Goal: Information Seeking & Learning: Learn about a topic

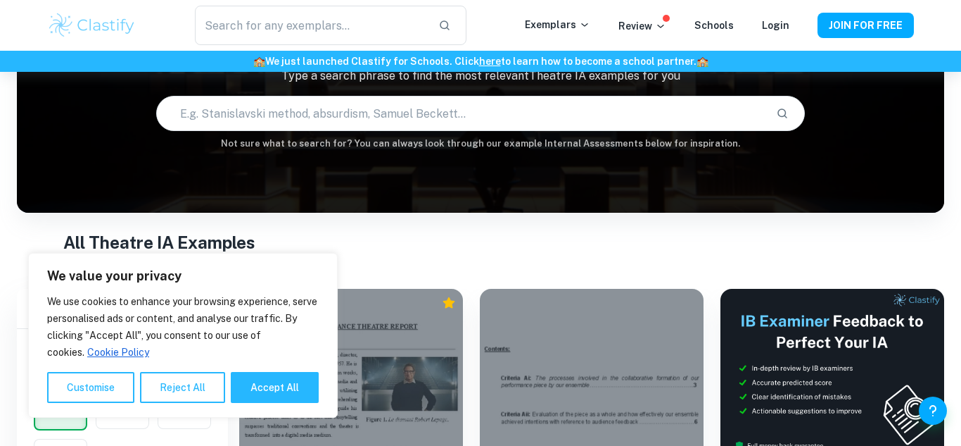
scroll to position [115, 0]
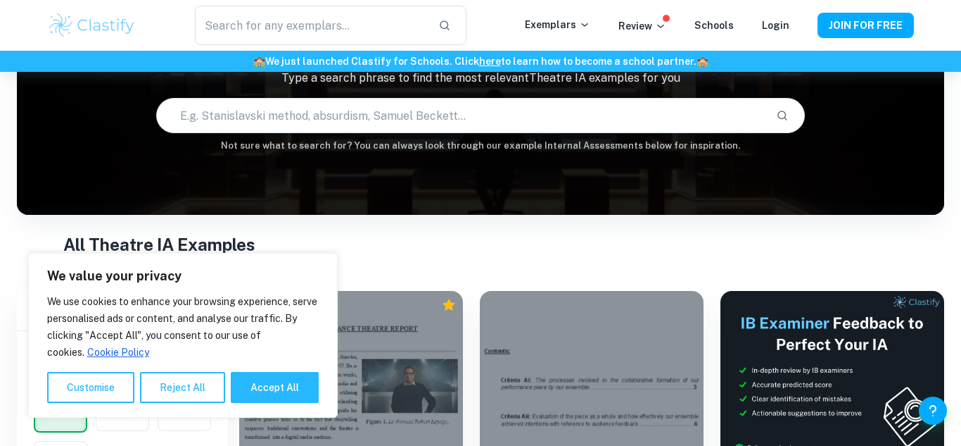
click at [590, 253] on h1 "All Theatre IA Examples" at bounding box center [480, 244] width 835 height 25
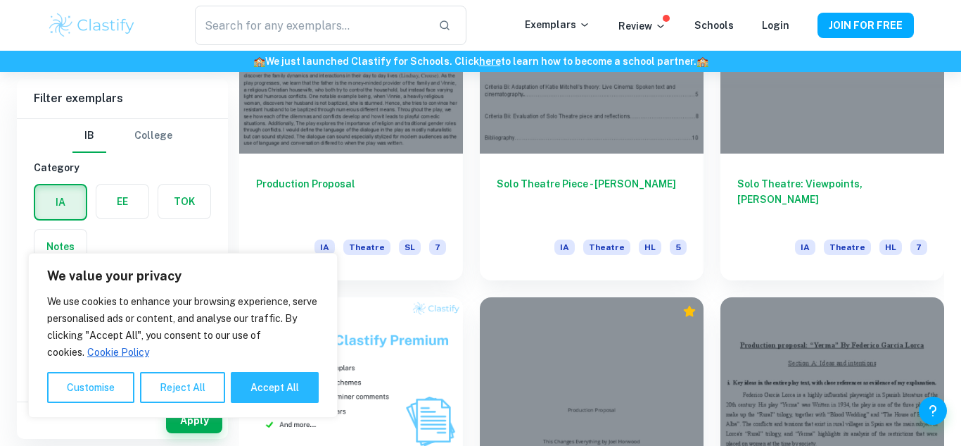
scroll to position [736, 0]
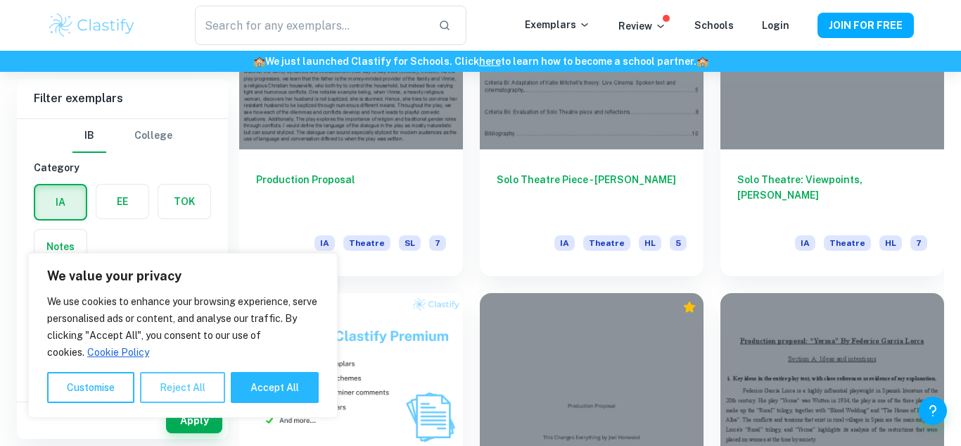
click at [198, 386] on button "Reject All" at bounding box center [182, 387] width 85 height 31
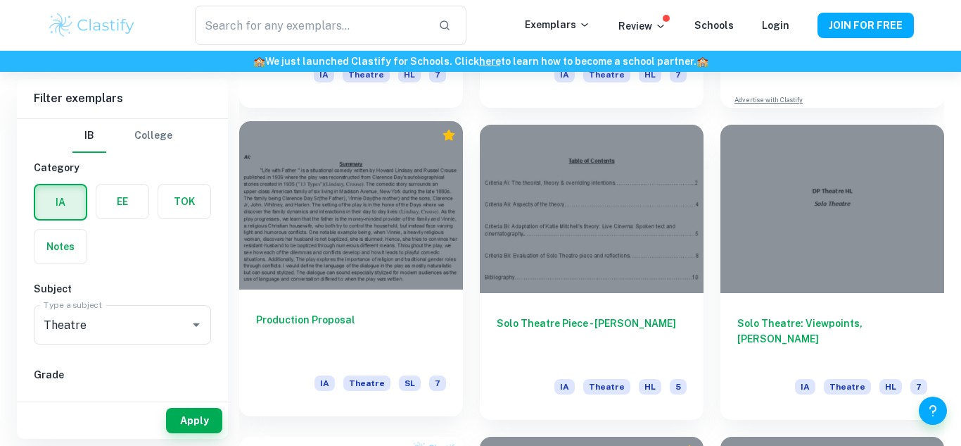
scroll to position [588, 0]
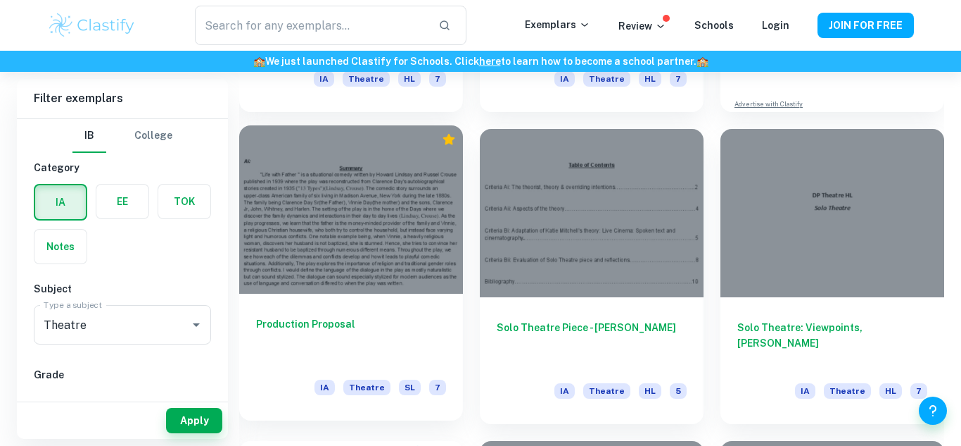
click at [398, 259] on div at bounding box center [351, 209] width 224 height 168
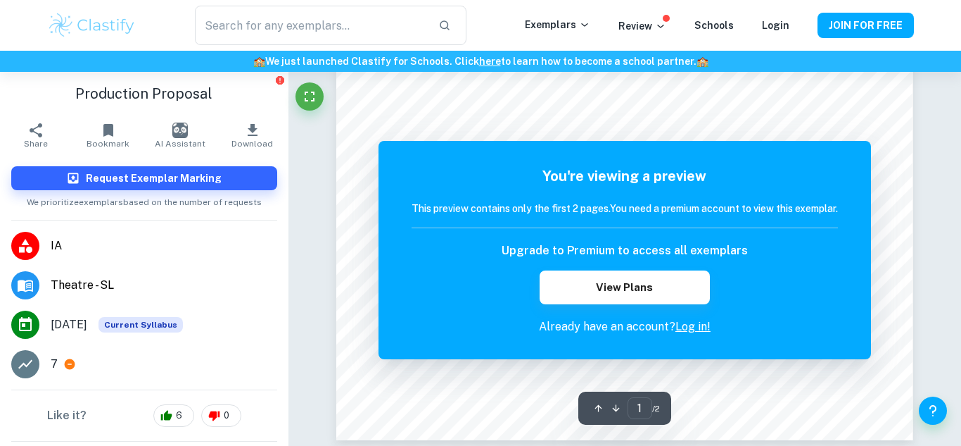
scroll to position [393, 0]
click at [614, 412] on icon "button" at bounding box center [616, 408] width 11 height 11
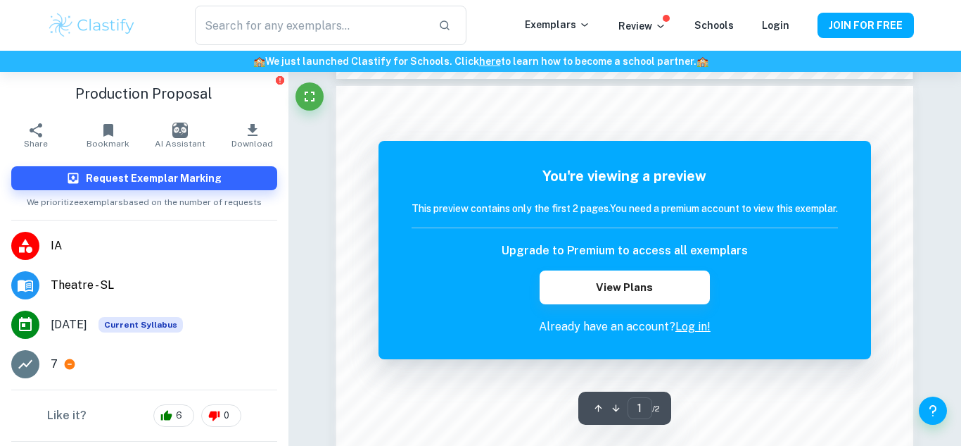
click at [590, 399] on div at bounding box center [607, 408] width 35 height 22
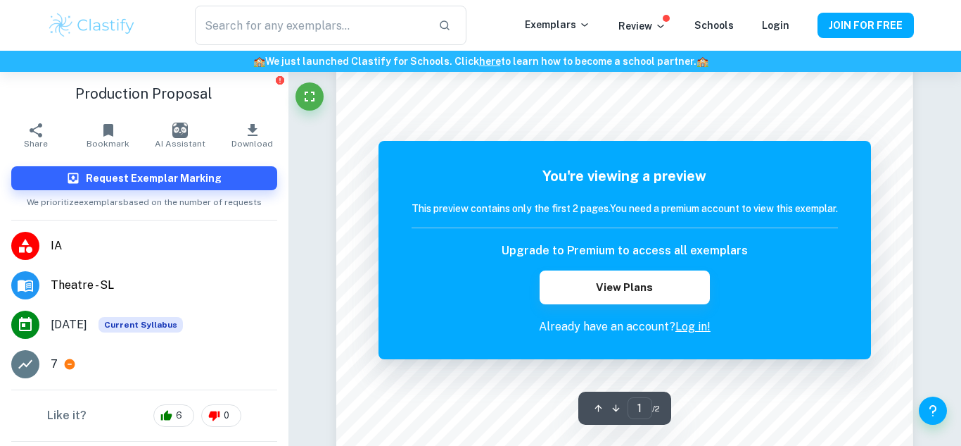
scroll to position [263, 0]
click at [658, 409] on span "/ 2" at bounding box center [656, 408] width 8 height 13
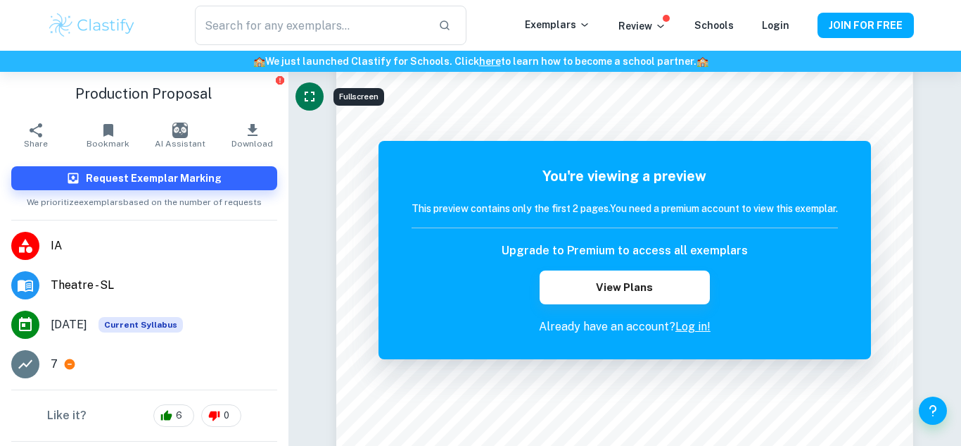
click at [313, 103] on icon "Fullscreen" at bounding box center [309, 96] width 17 height 17
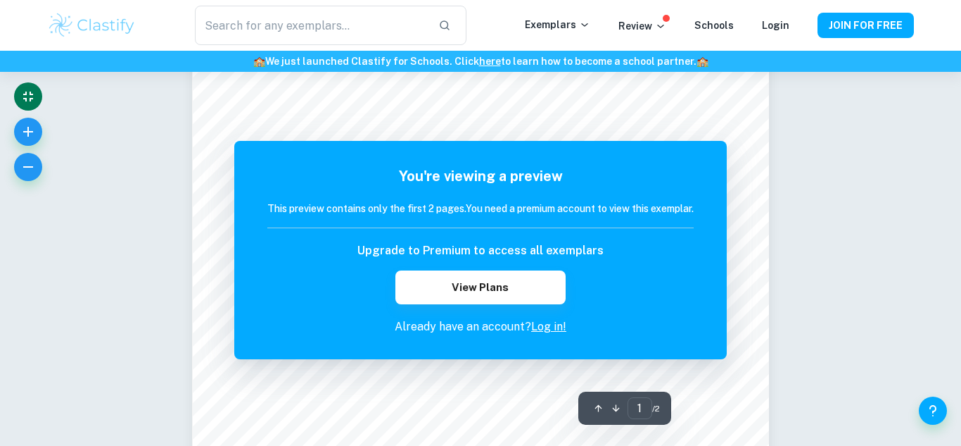
scroll to position [350, 0]
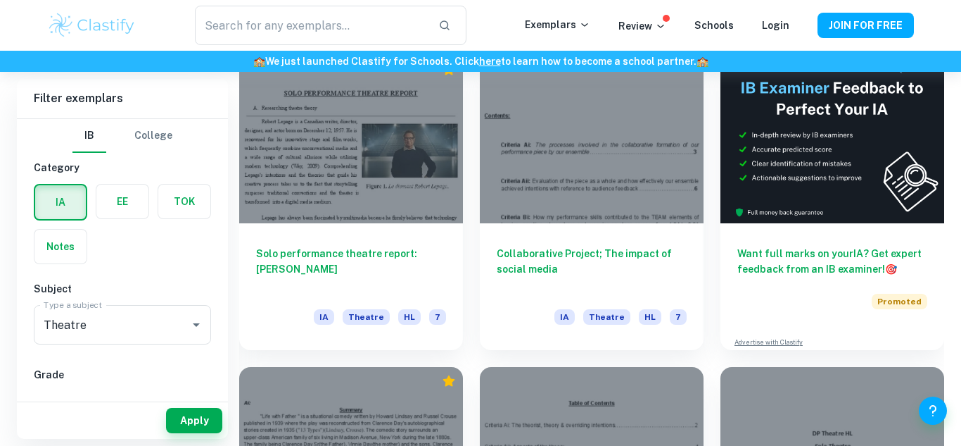
scroll to position [588, 0]
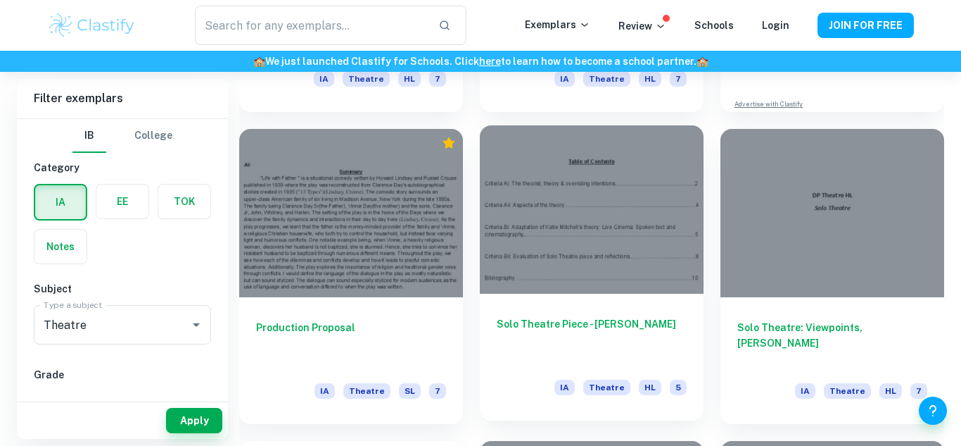
click at [571, 189] on div at bounding box center [592, 209] width 224 height 168
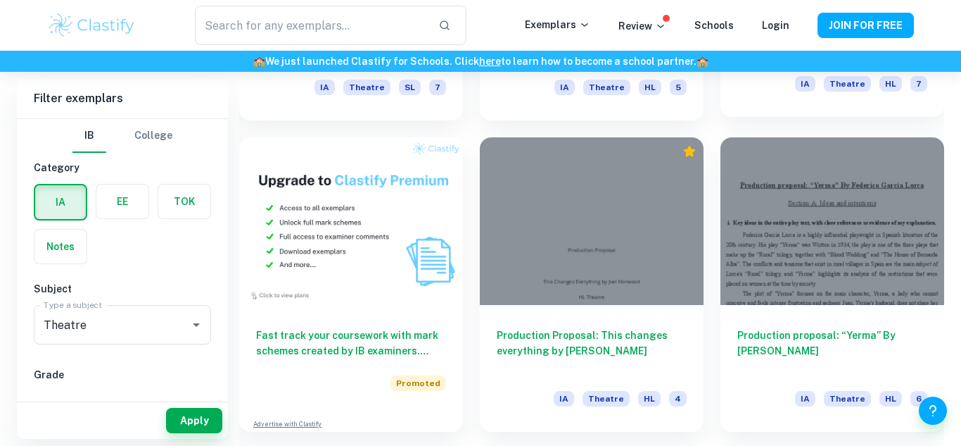
scroll to position [894, 0]
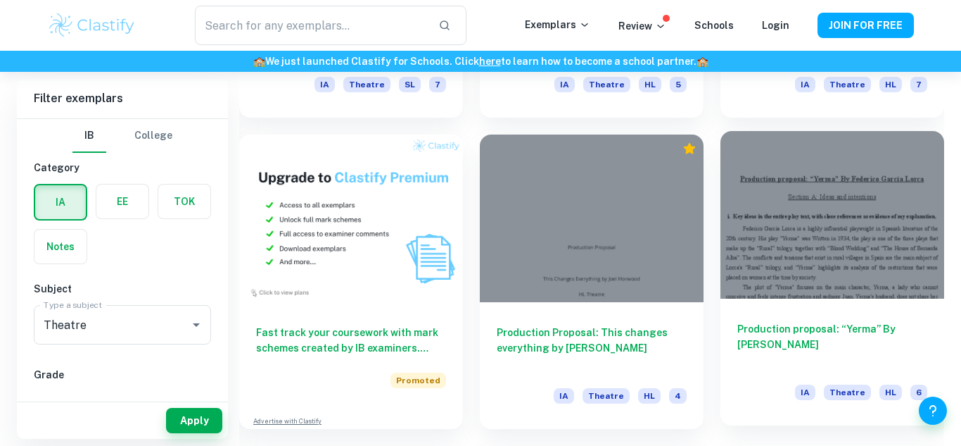
click at [827, 234] on div at bounding box center [833, 215] width 224 height 168
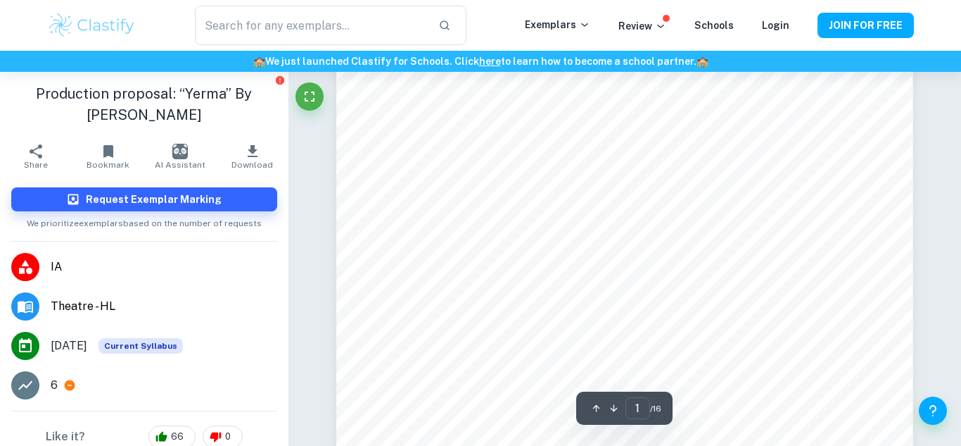
scroll to position [171, 0]
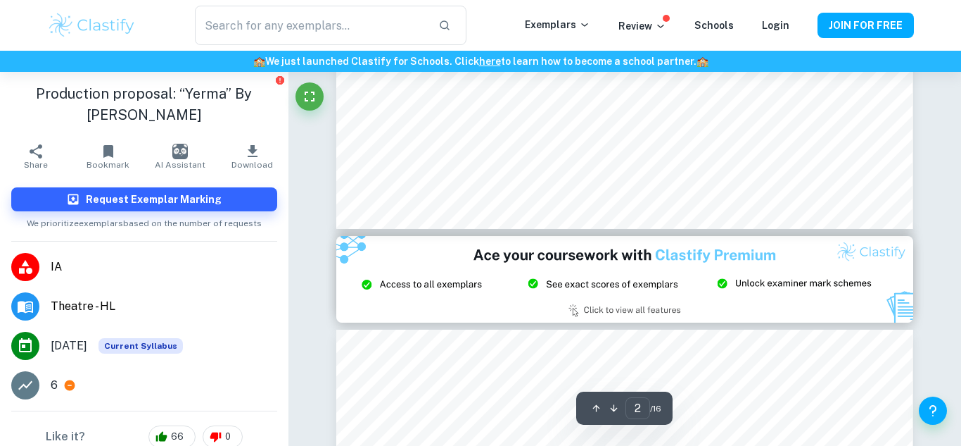
type input "1"
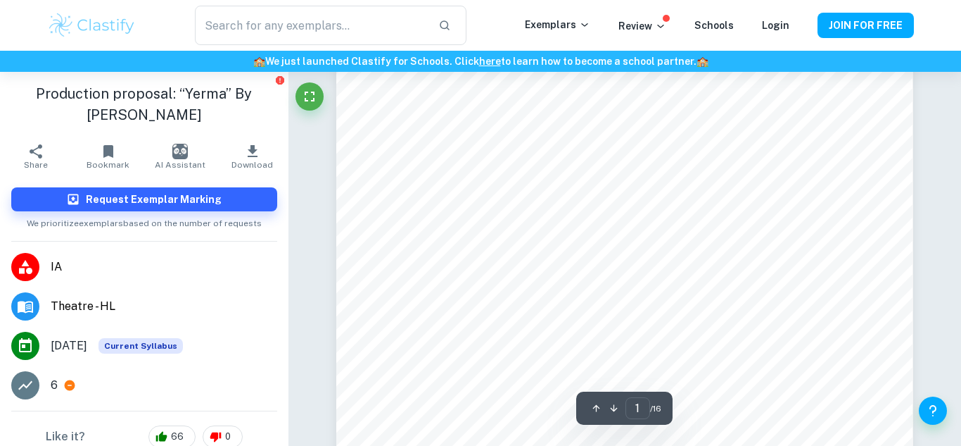
scroll to position [0, 0]
